Goal: Information Seeking & Learning: Learn about a topic

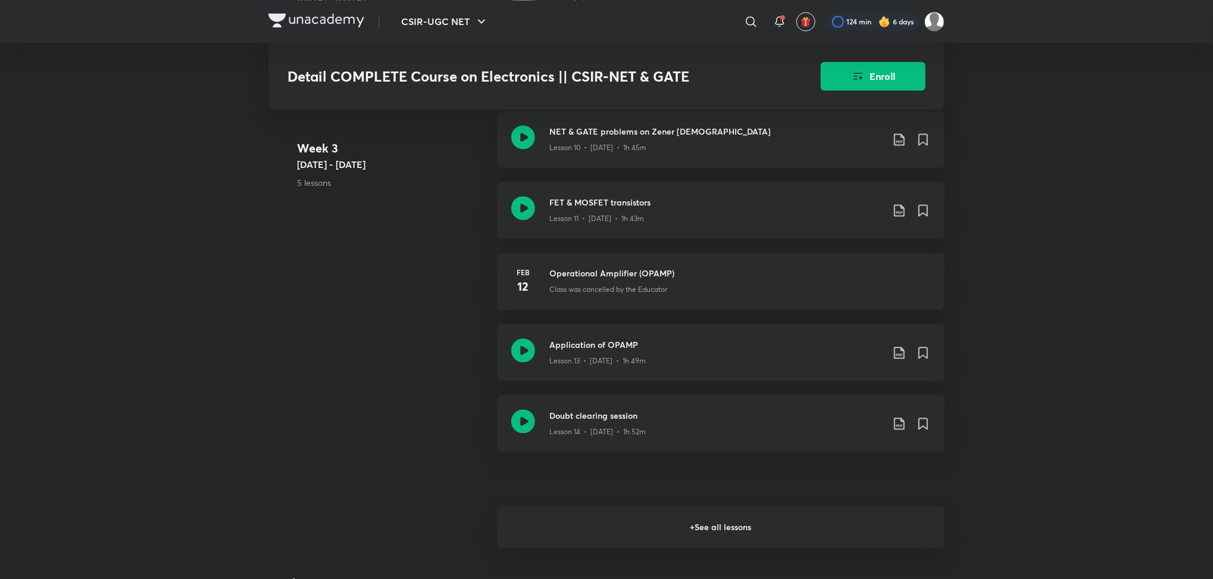
scroll to position [1574, 0]
click at [554, 522] on h6 "+ See all lessons" at bounding box center [721, 528] width 448 height 42
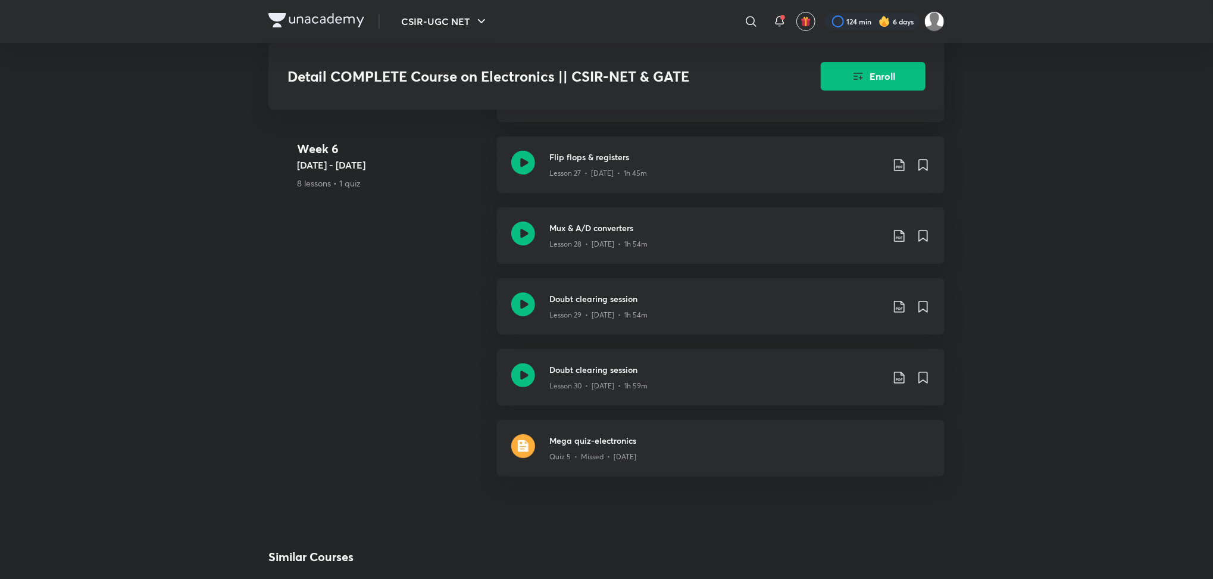
scroll to position [3053, 0]
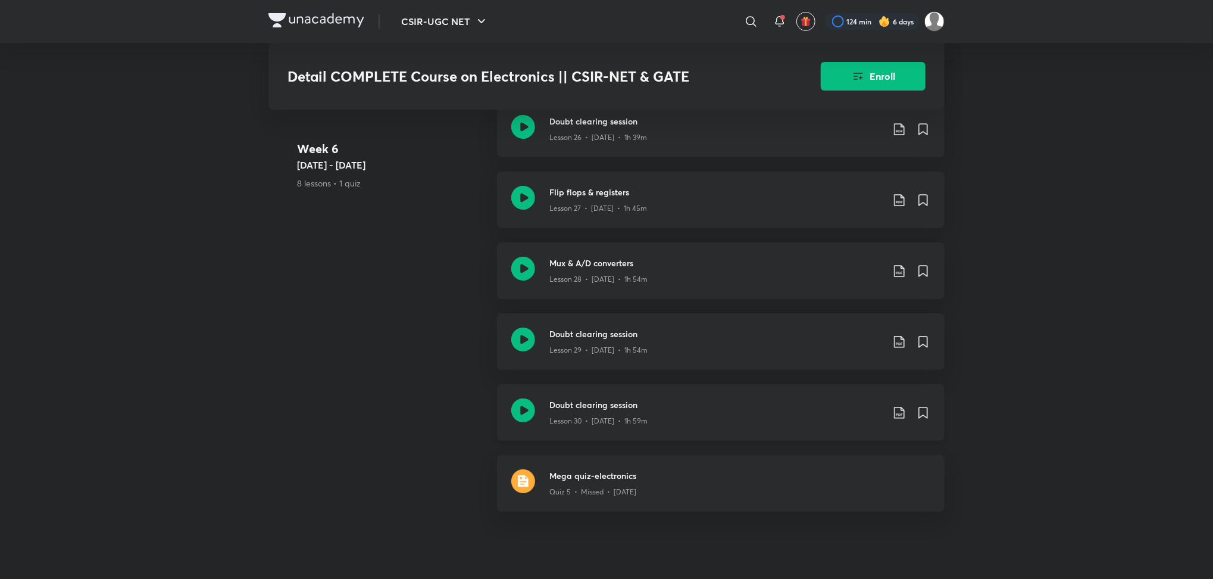
click at [526, 416] on icon at bounding box center [523, 410] width 24 height 24
